Goal: Task Accomplishment & Management: Manage account settings

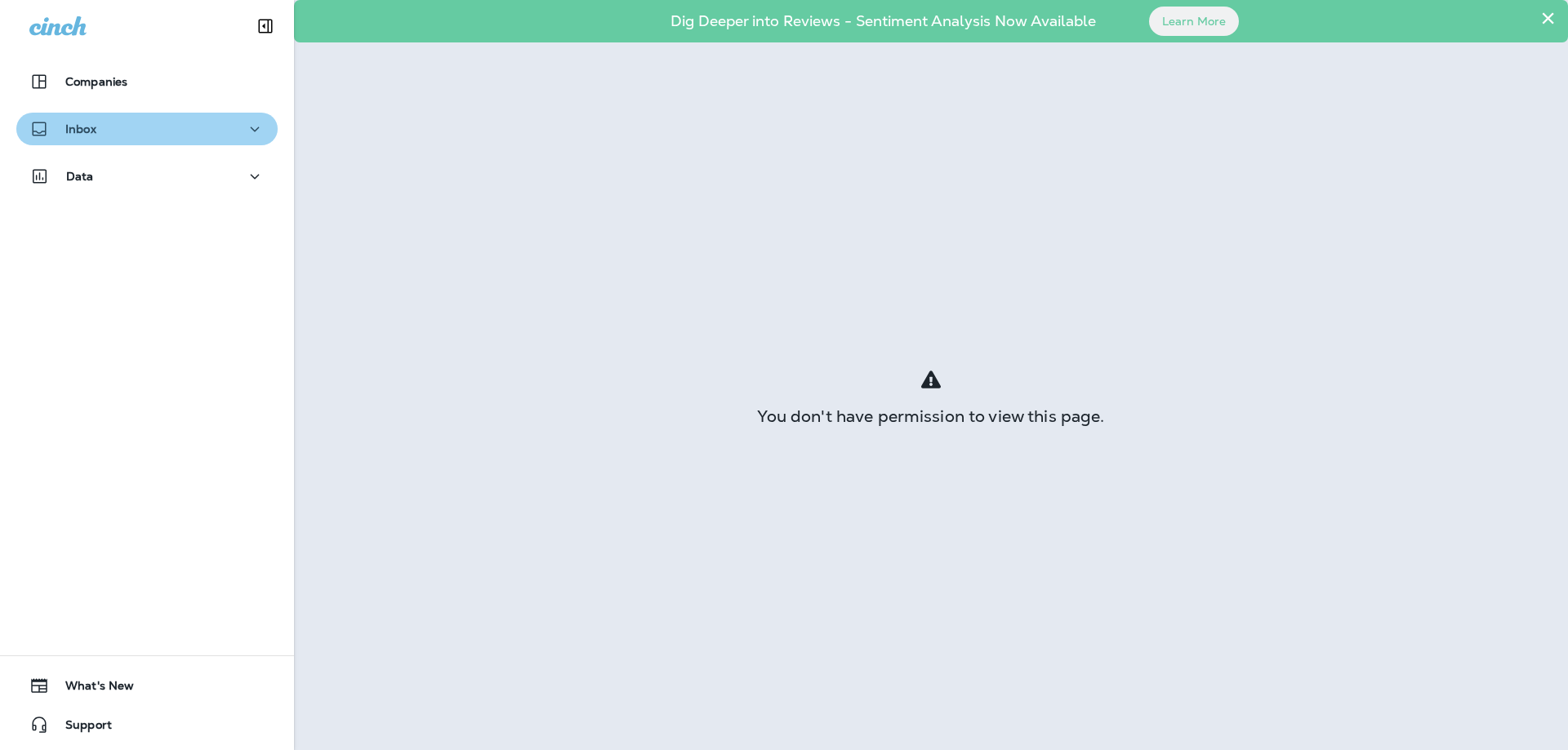
click at [78, 129] on p "Inbox" at bounding box center [81, 129] width 31 height 13
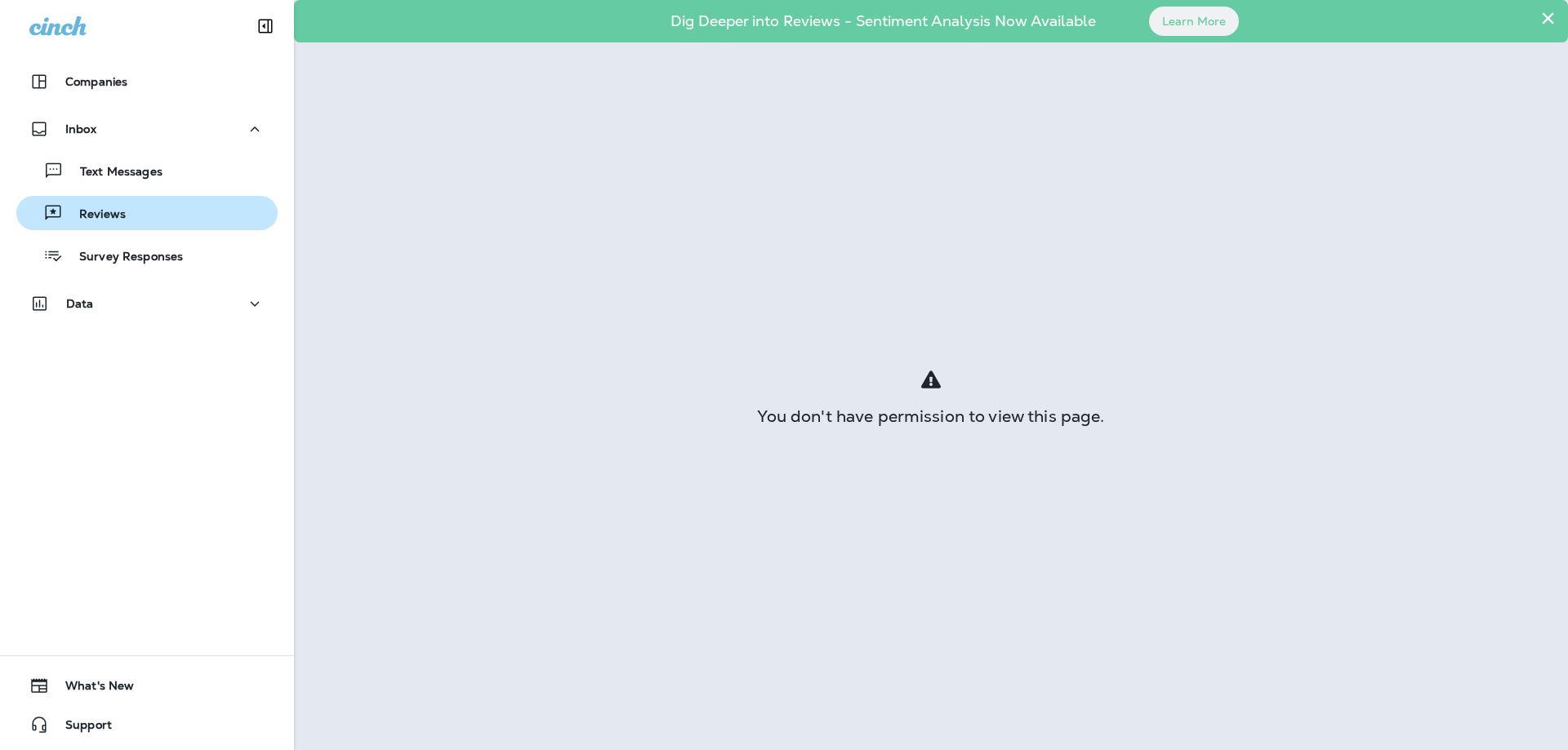
click at [113, 213] on p "Reviews" at bounding box center [94, 216] width 62 height 16
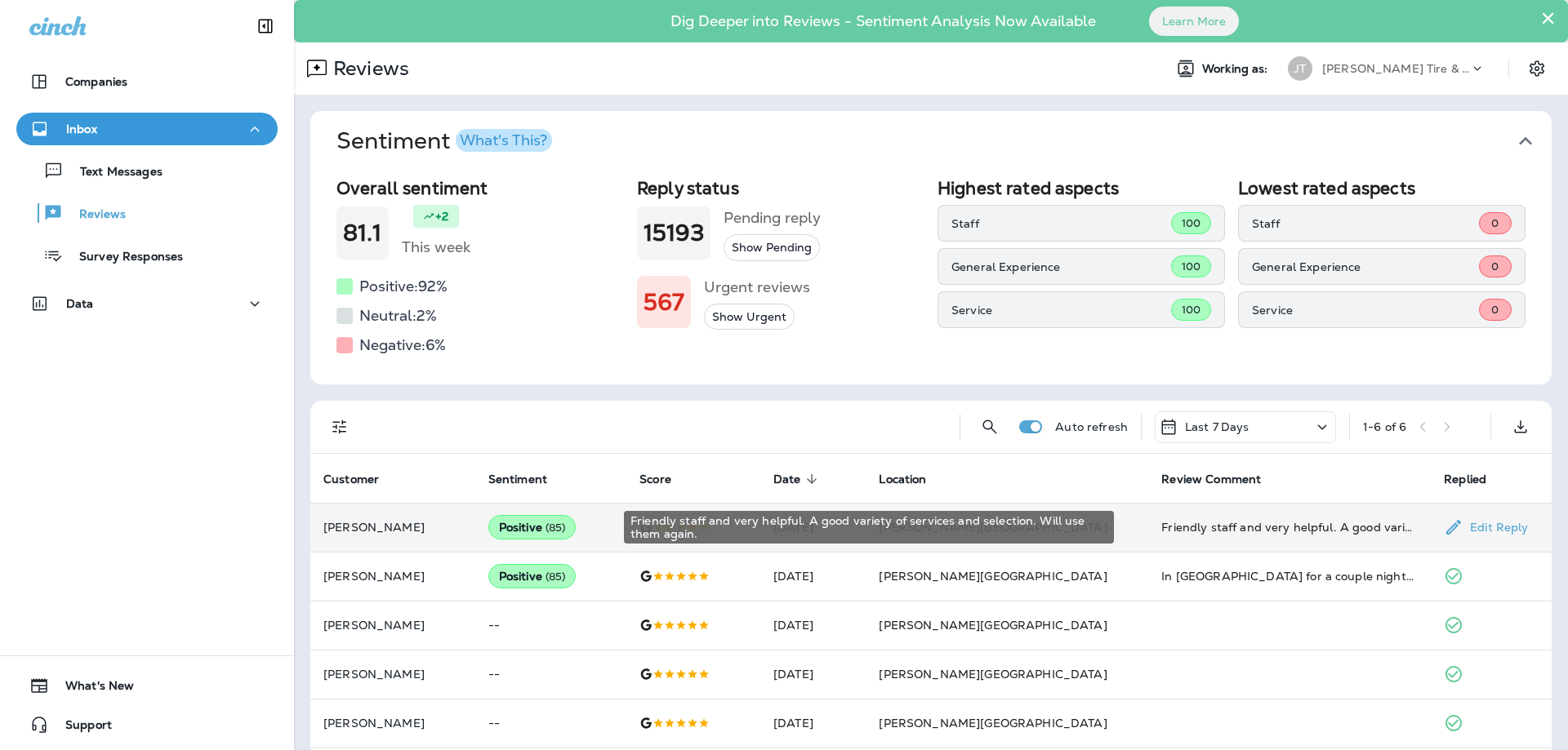
click at [1197, 527] on div "Friendly staff and very helpful. A good variety of services and selection. Will…" at bounding box center [1289, 527] width 257 height 17
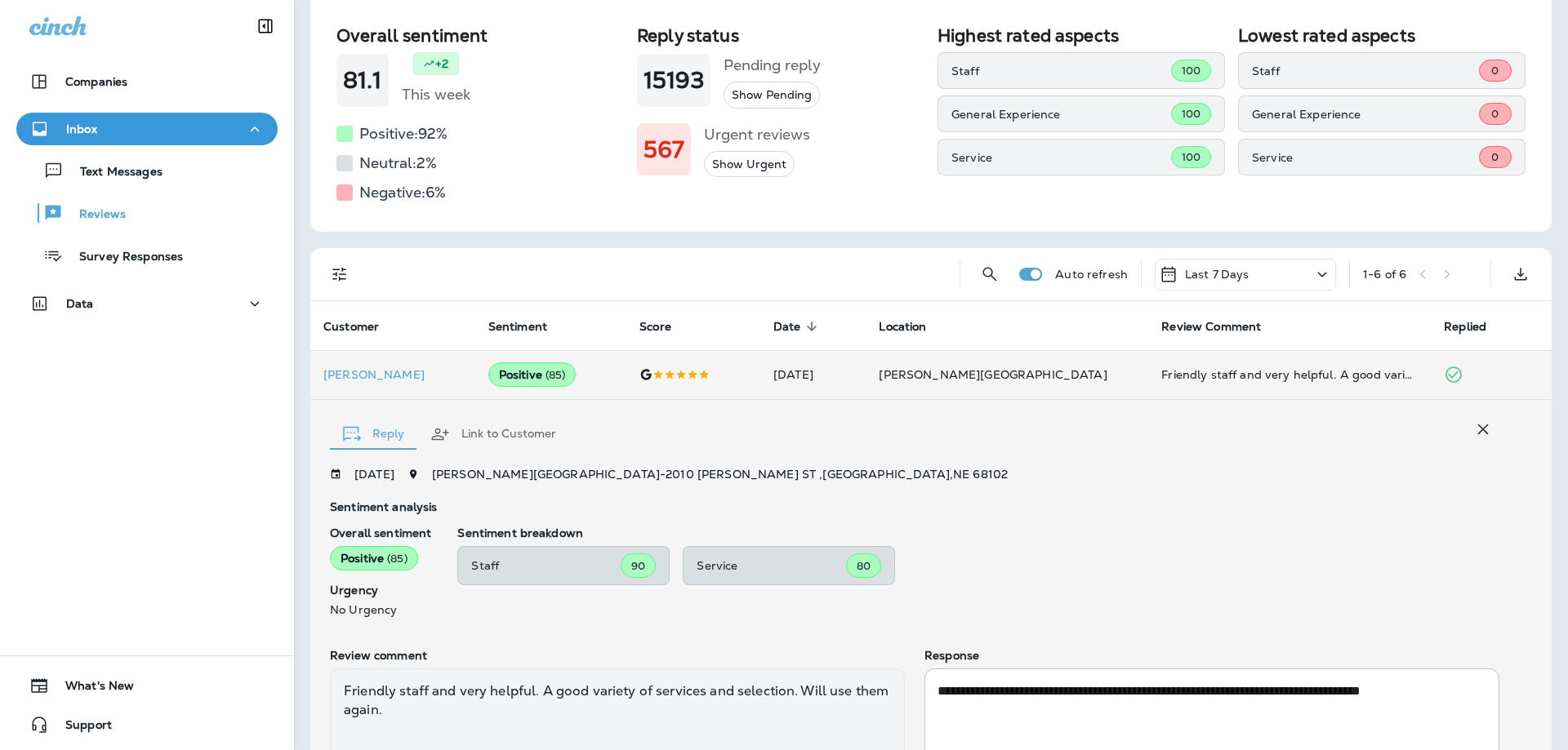
scroll to position [177, 0]
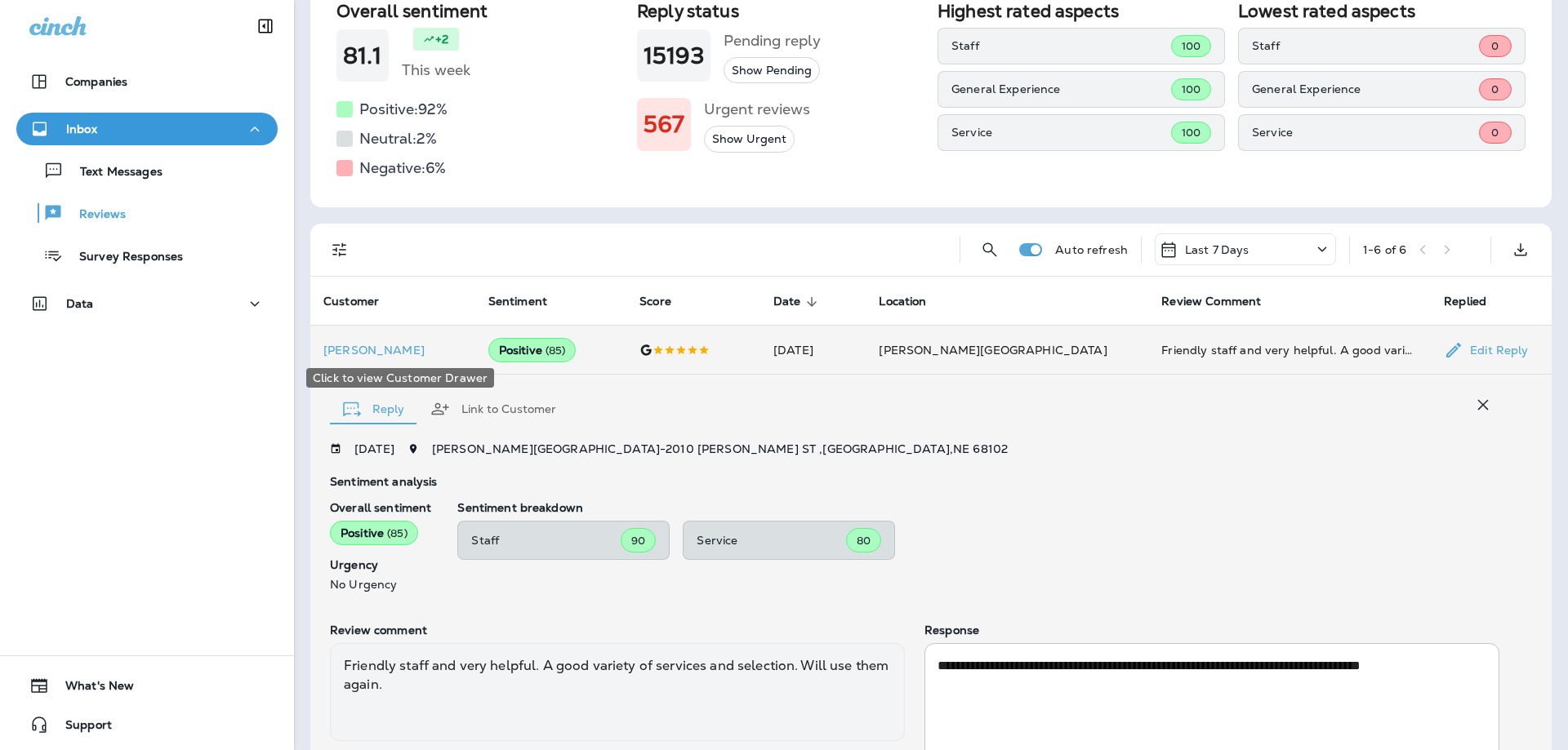
click at [353, 356] on p "[PERSON_NAME]" at bounding box center [392, 349] width 139 height 13
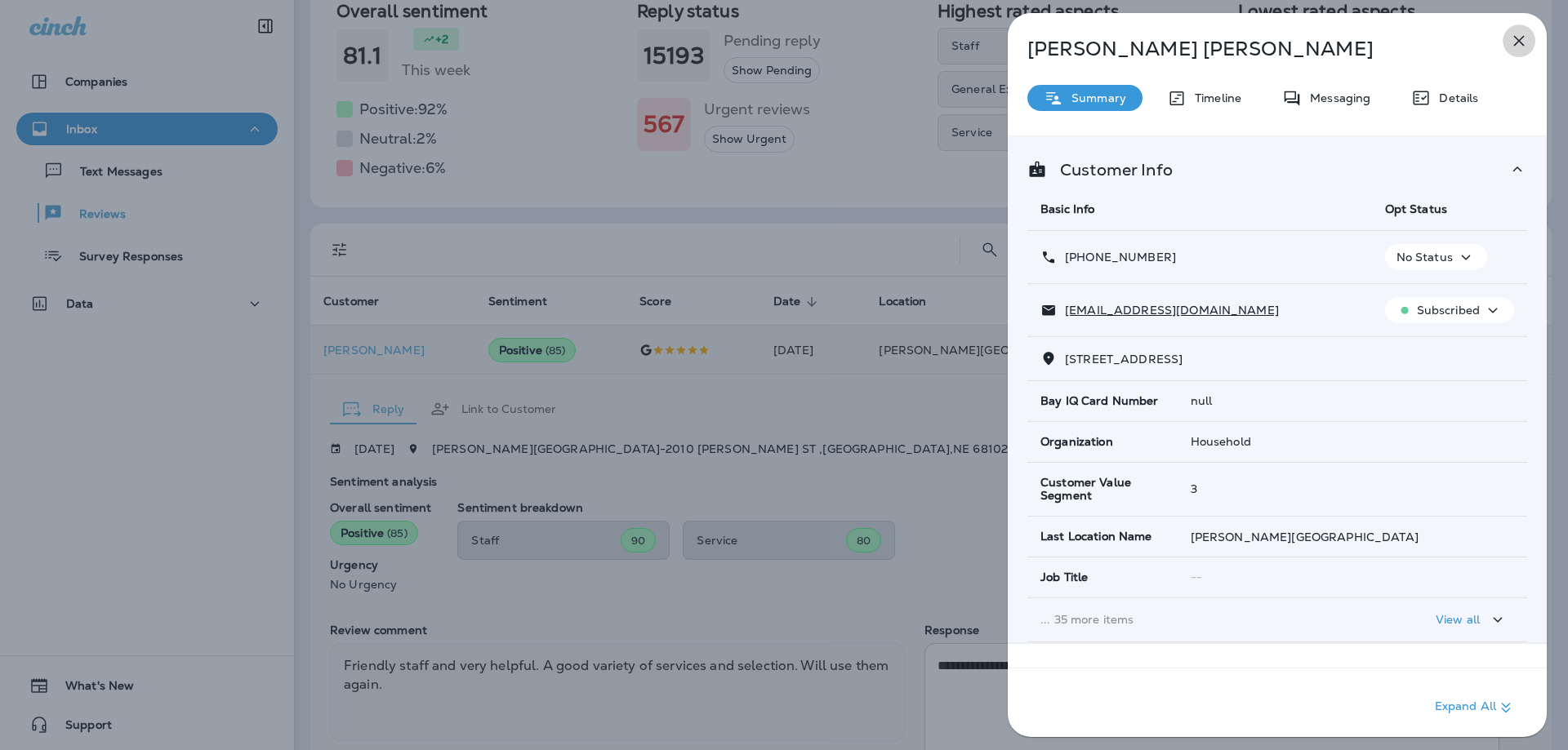
click at [1525, 43] on icon "button" at bounding box center [1519, 41] width 20 height 20
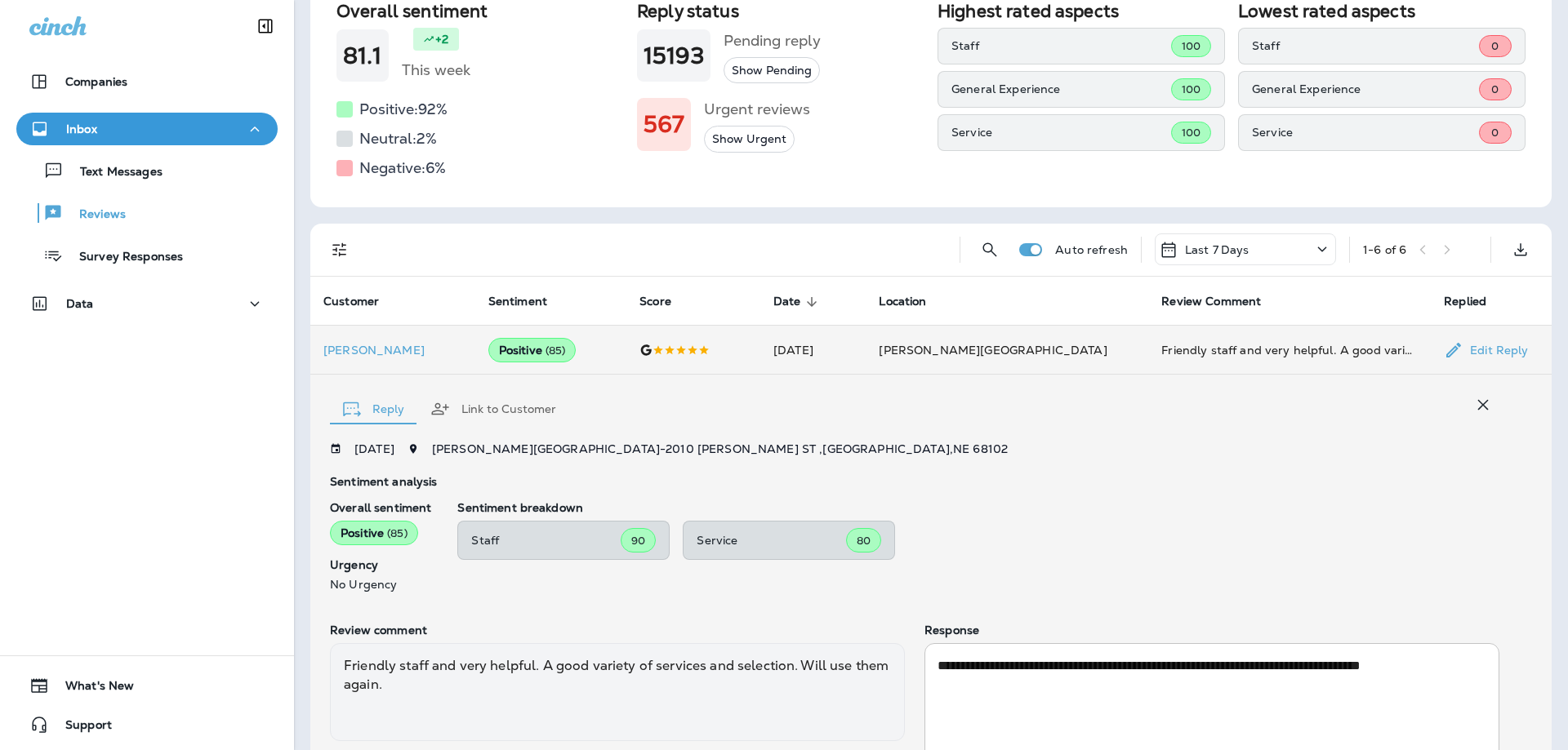
click at [1186, 350] on div "Friendly staff and very helpful. A good variety of services and selection. Will…" at bounding box center [1289, 350] width 257 height 17
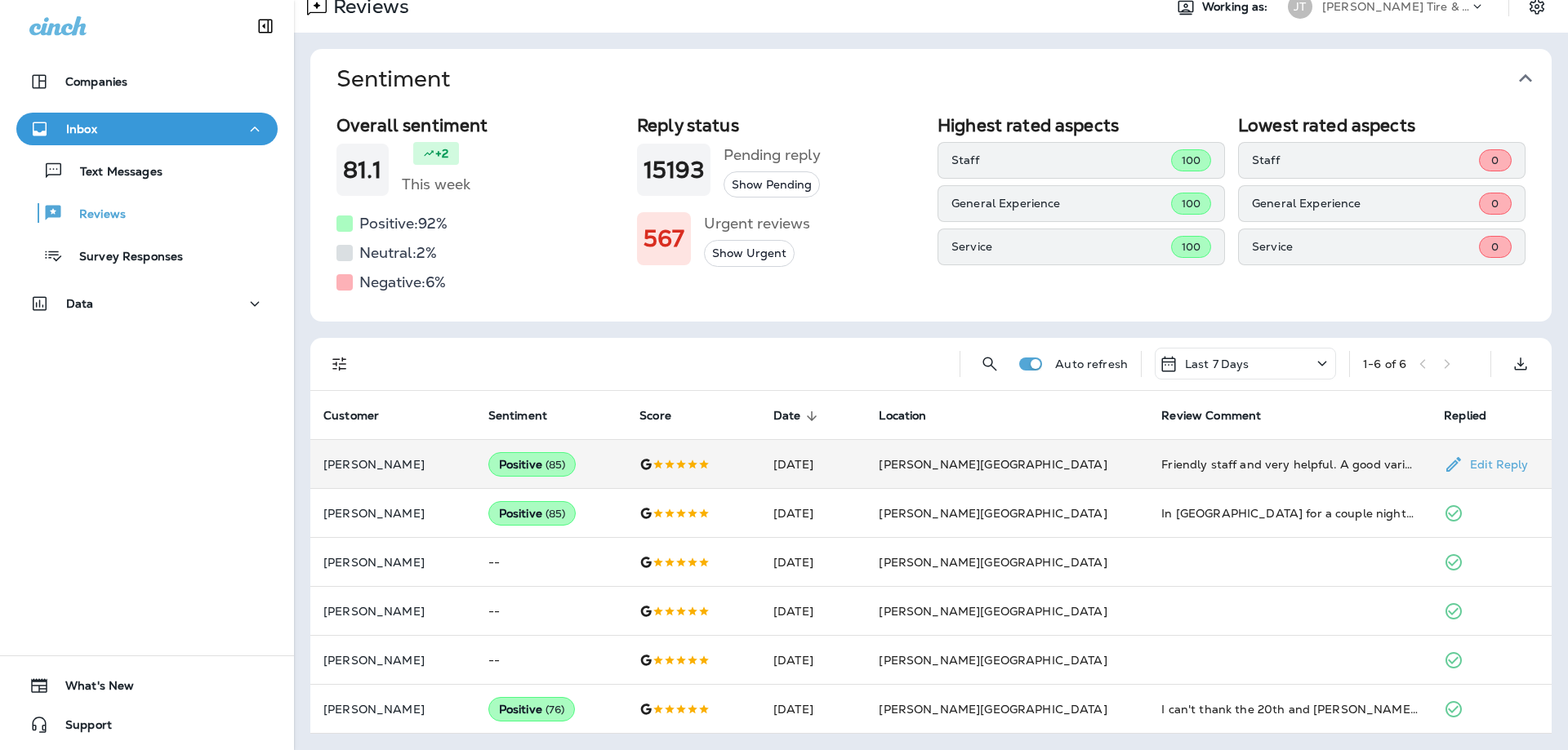
scroll to position [62, 0]
